Goal: Task Accomplishment & Management: Complete application form

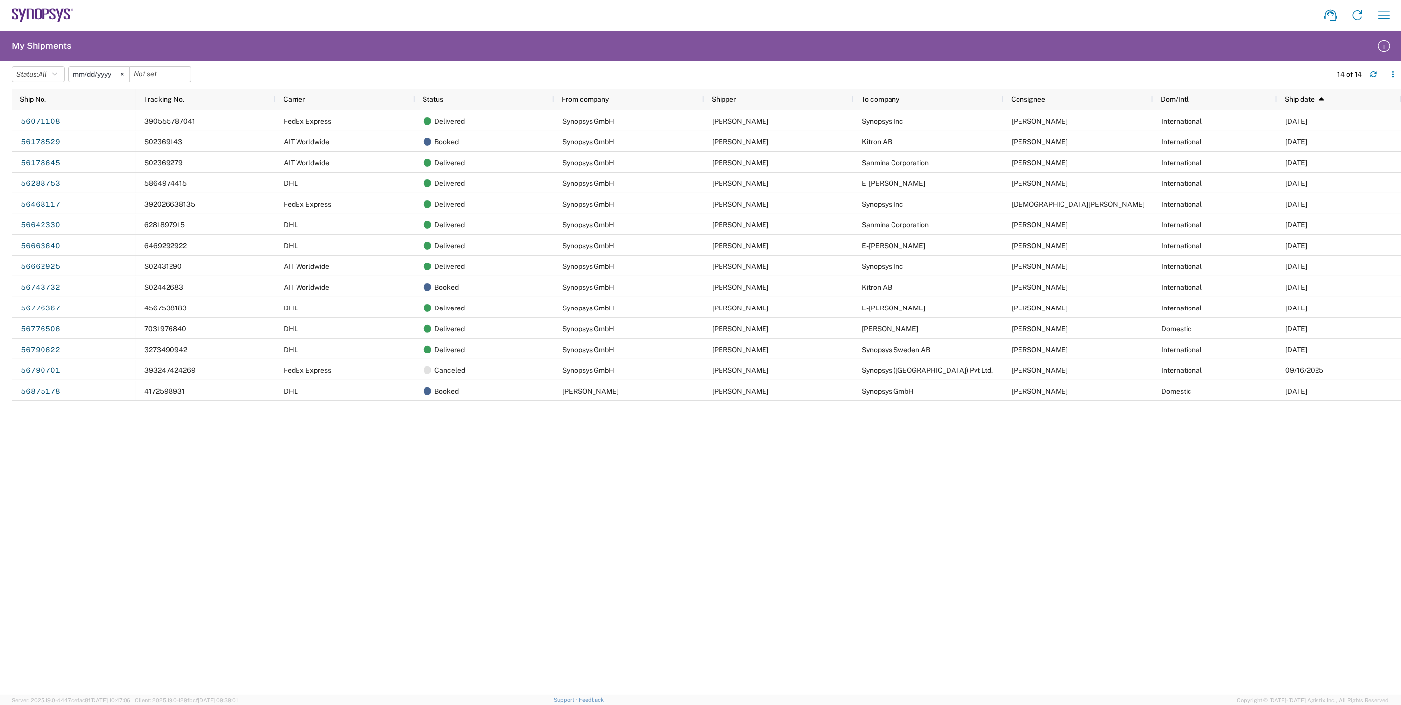
click at [755, 569] on div "390555787041 FedEx Express Delivered Synopsys GmbH [PERSON_NAME] Synopsys Inc […" at bounding box center [768, 402] width 1264 height 584
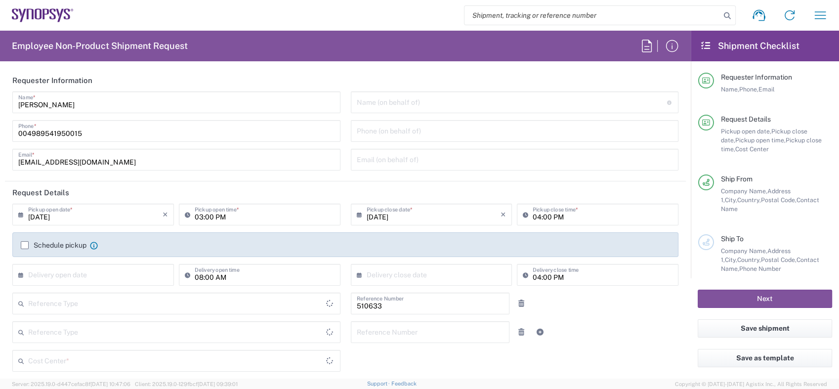
type input "Department"
type input "Delivered at Place"
type input "DE01, SDG, HAPS, HW 510633"
type input "Germany"
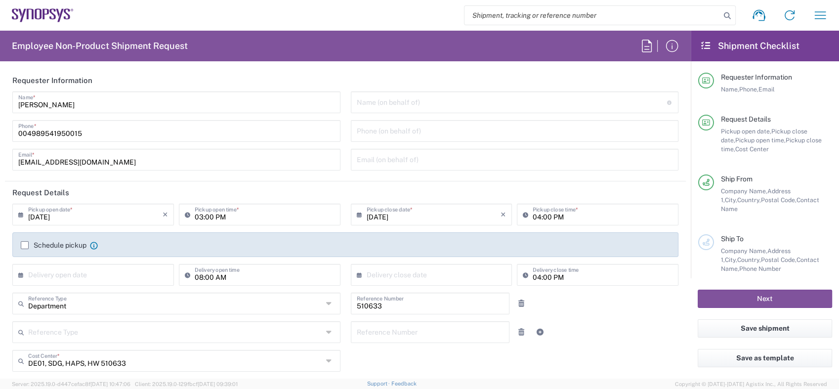
type input "Erfurt DE06"
